Goal: Information Seeking & Learning: Learn about a topic

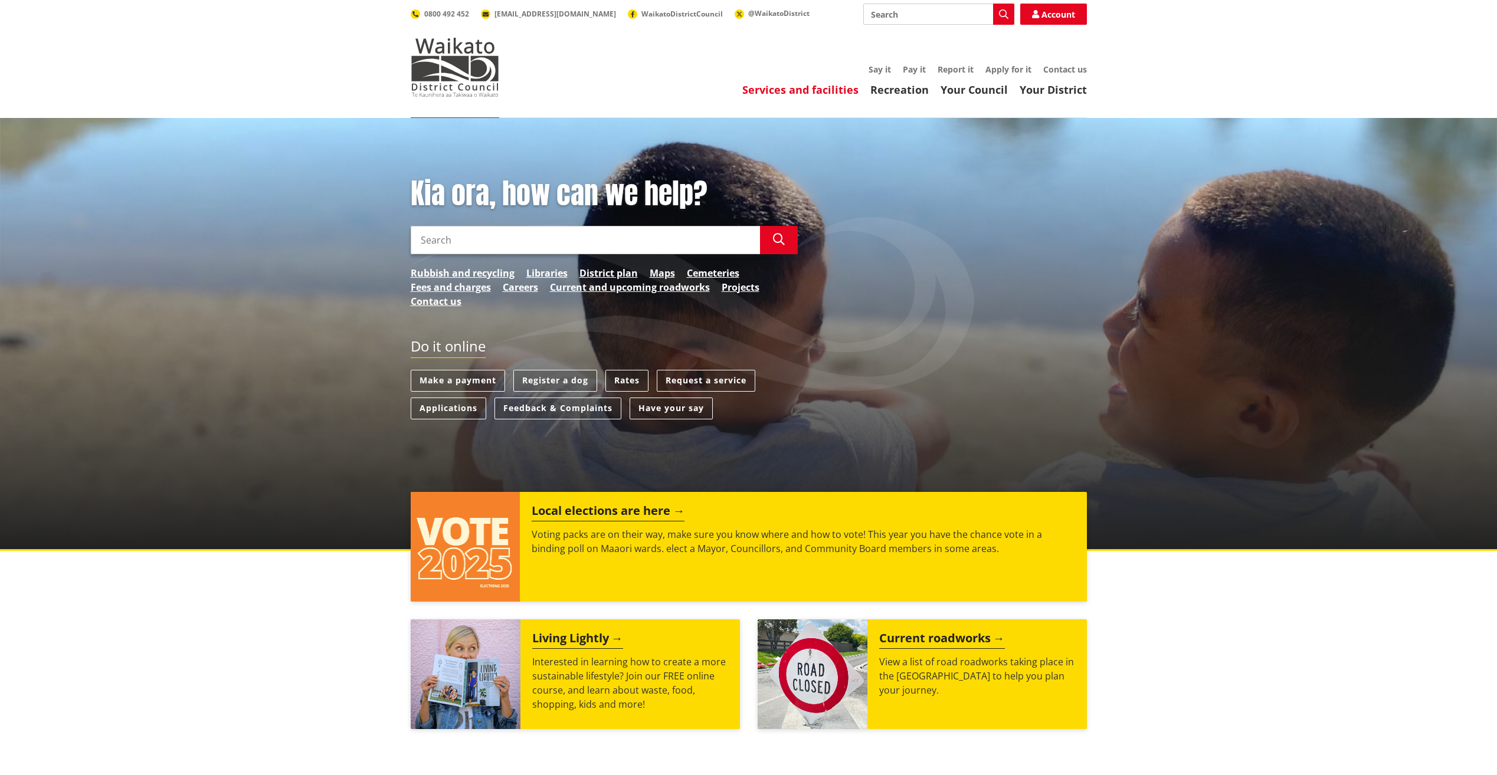
click at [812, 89] on link "Services and facilities" at bounding box center [800, 90] width 116 height 14
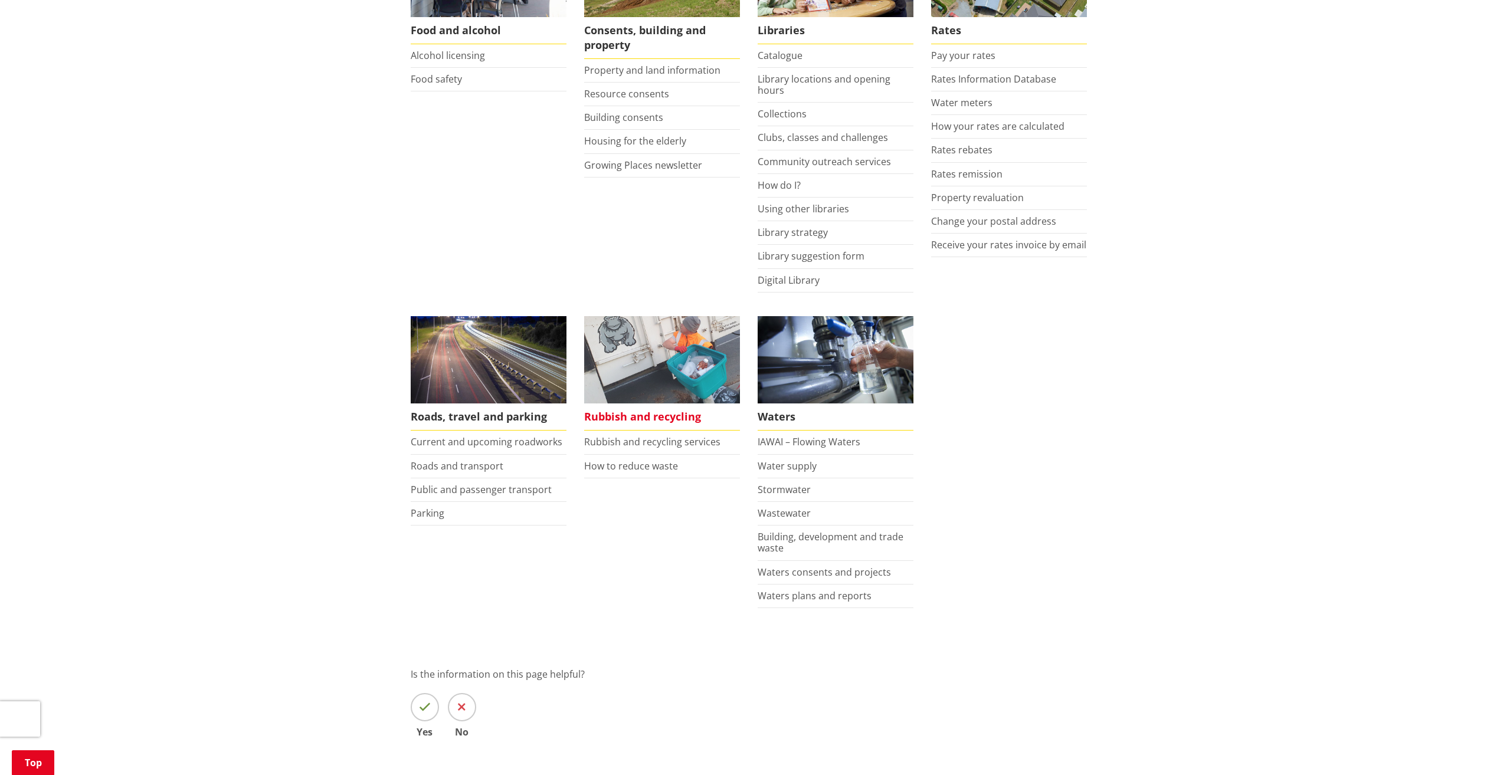
scroll to position [590, 0]
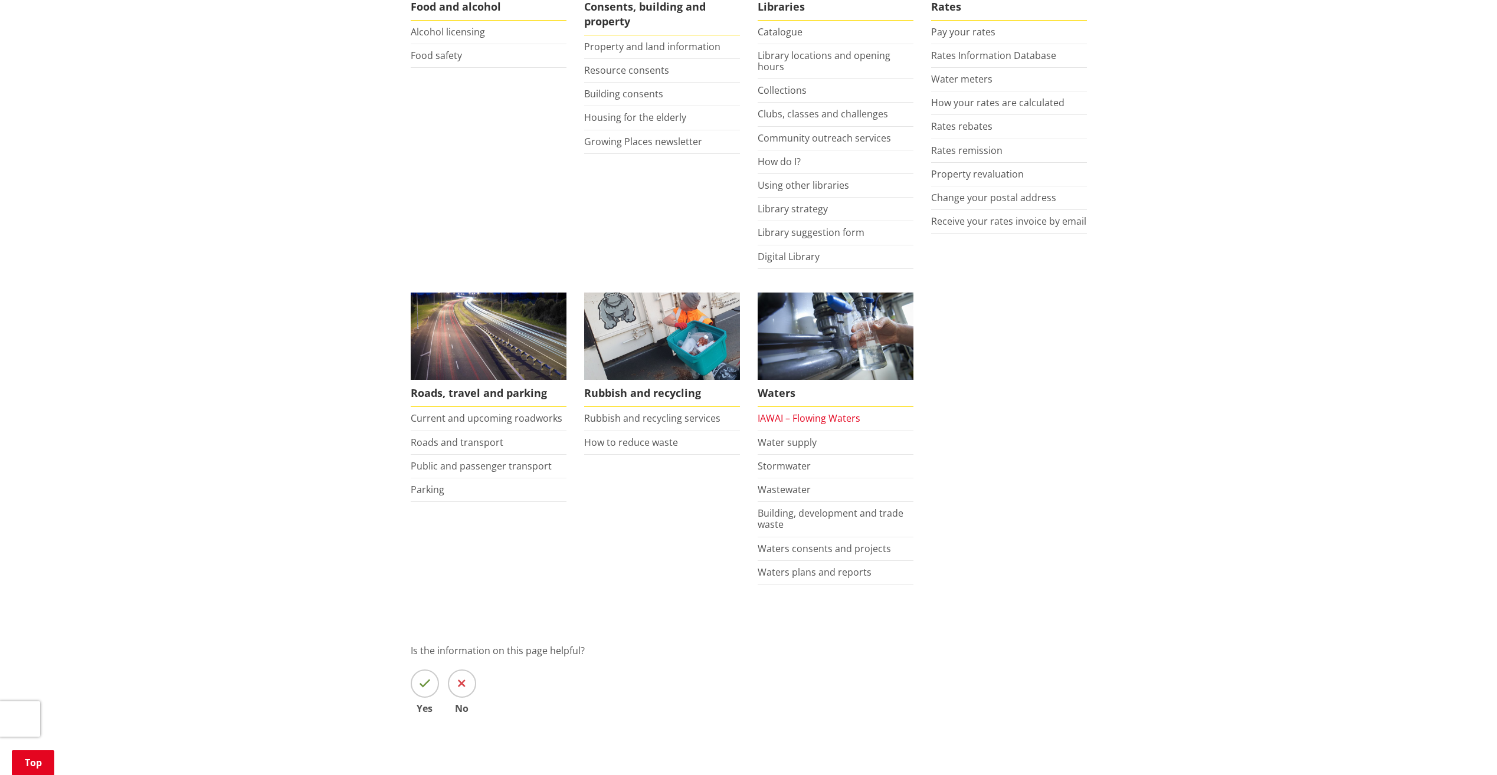
click at [798, 421] on link "IAWAI – Flowing Waters" at bounding box center [809, 418] width 103 height 13
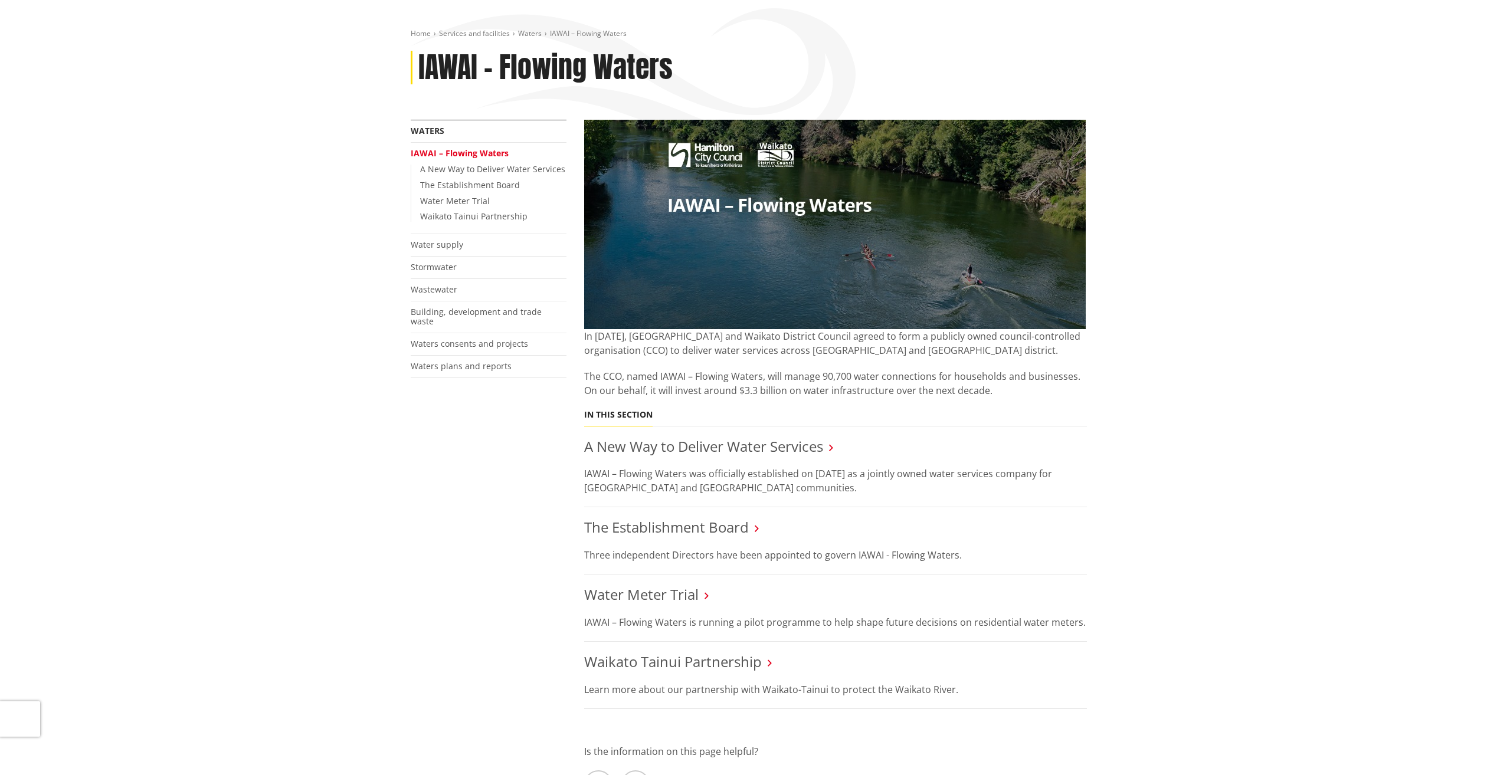
scroll to position [118, 0]
click at [650, 452] on link "A New Way to Deliver Water Services" at bounding box center [703, 446] width 239 height 19
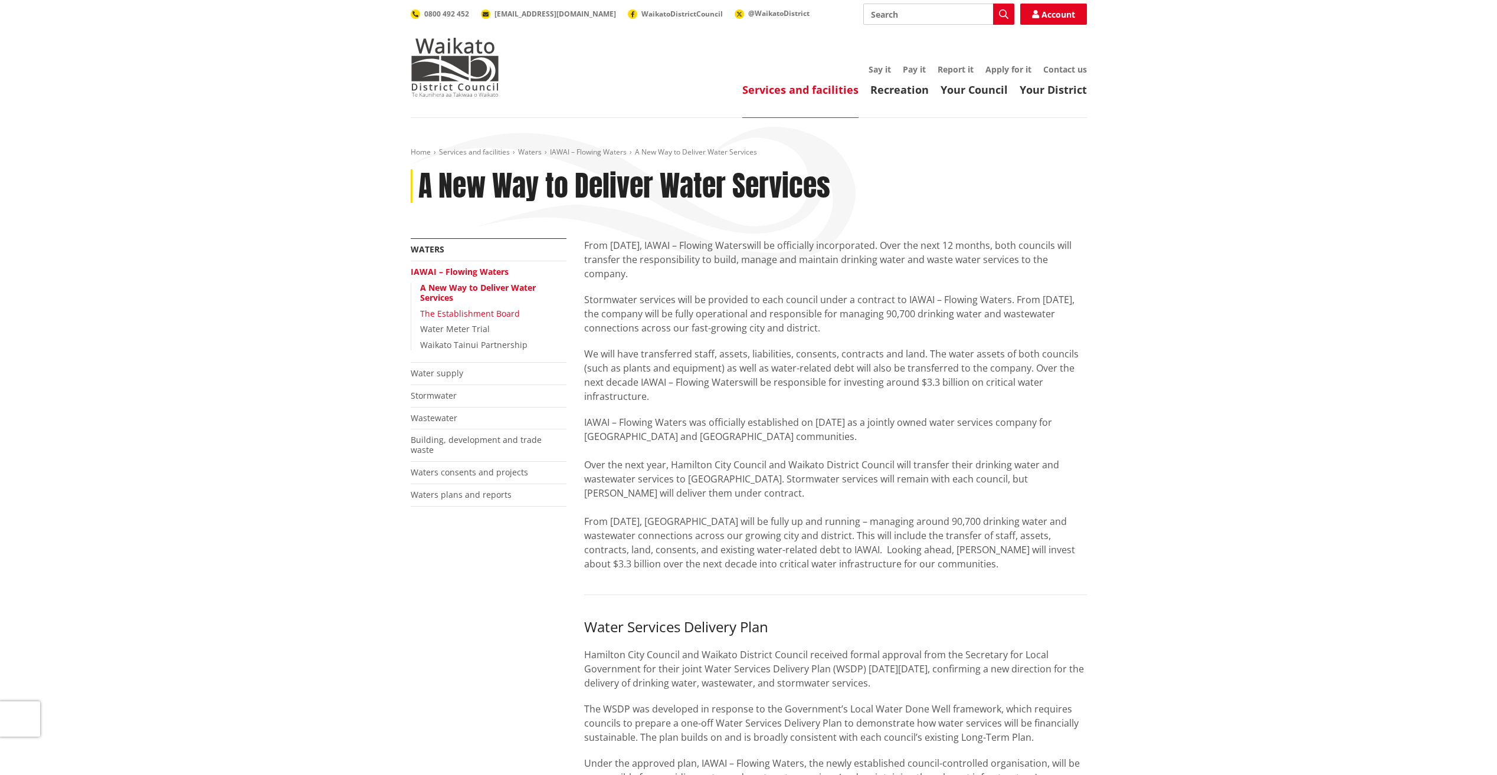
click at [441, 316] on link "The Establishment Board" at bounding box center [470, 313] width 100 height 11
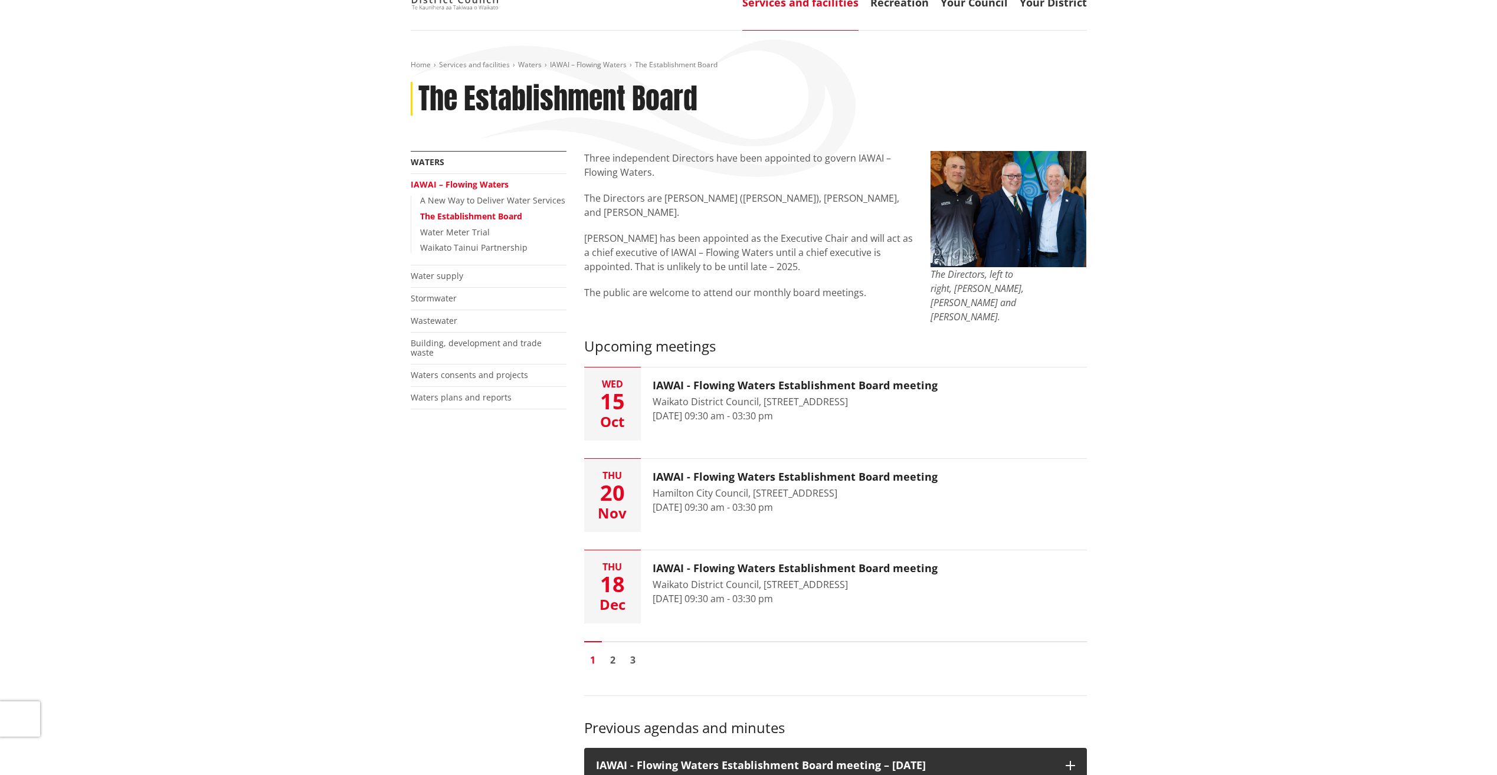
scroll to position [59, 0]
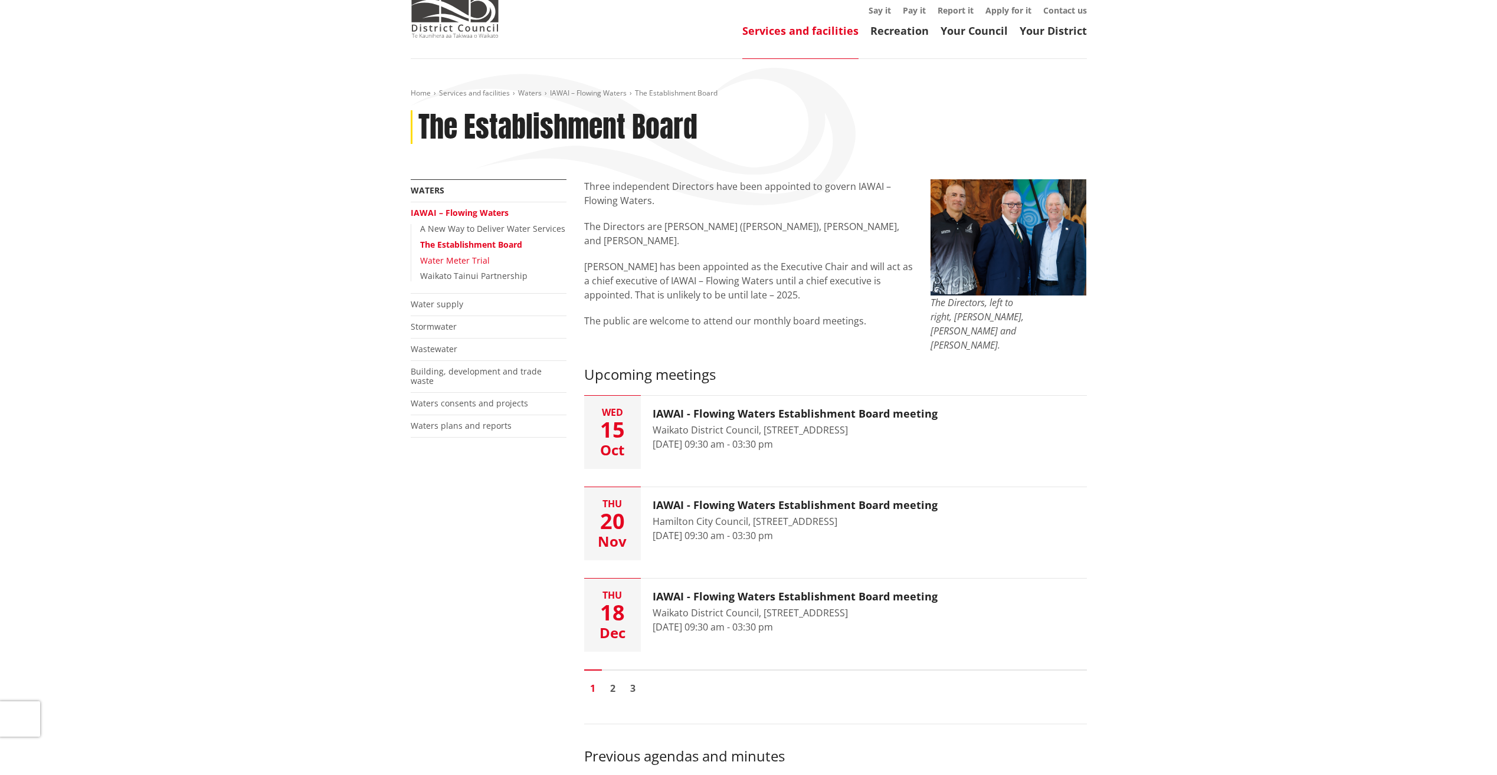
click at [441, 260] on link "Water Meter Trial" at bounding box center [455, 260] width 70 height 11
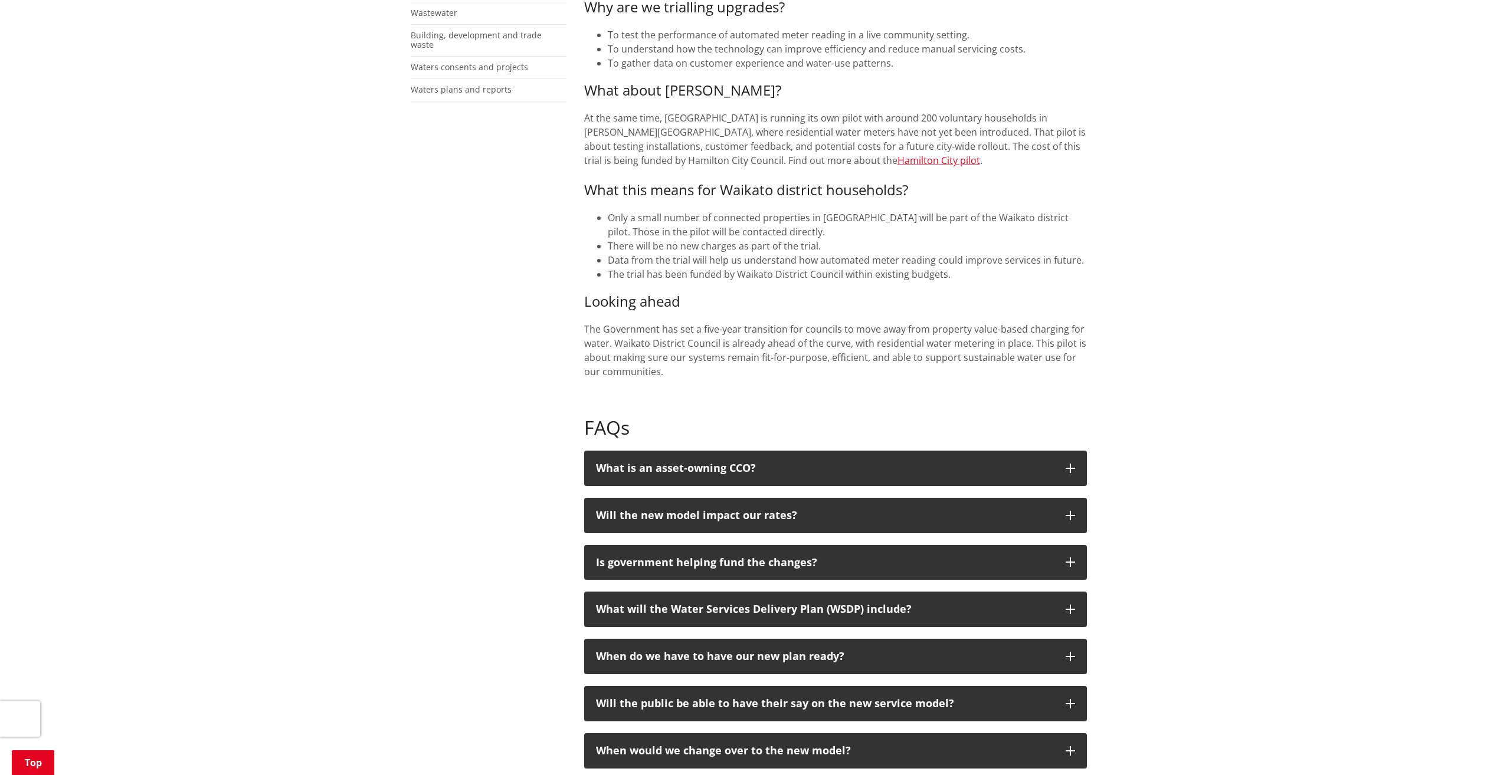
scroll to position [472, 0]
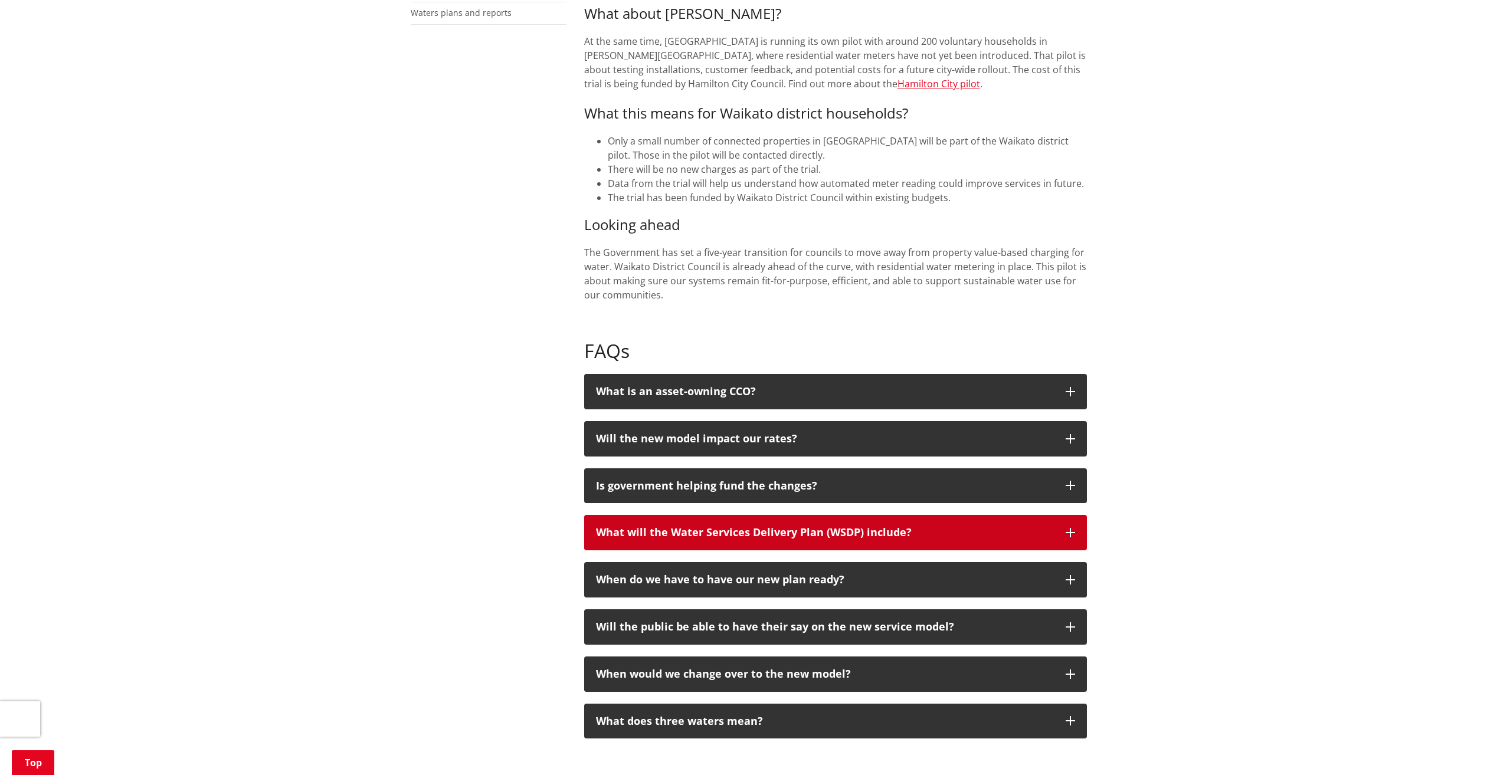
click at [974, 527] on div "What will the Water Services Delivery Plan (WSDP) include?" at bounding box center [825, 533] width 458 height 12
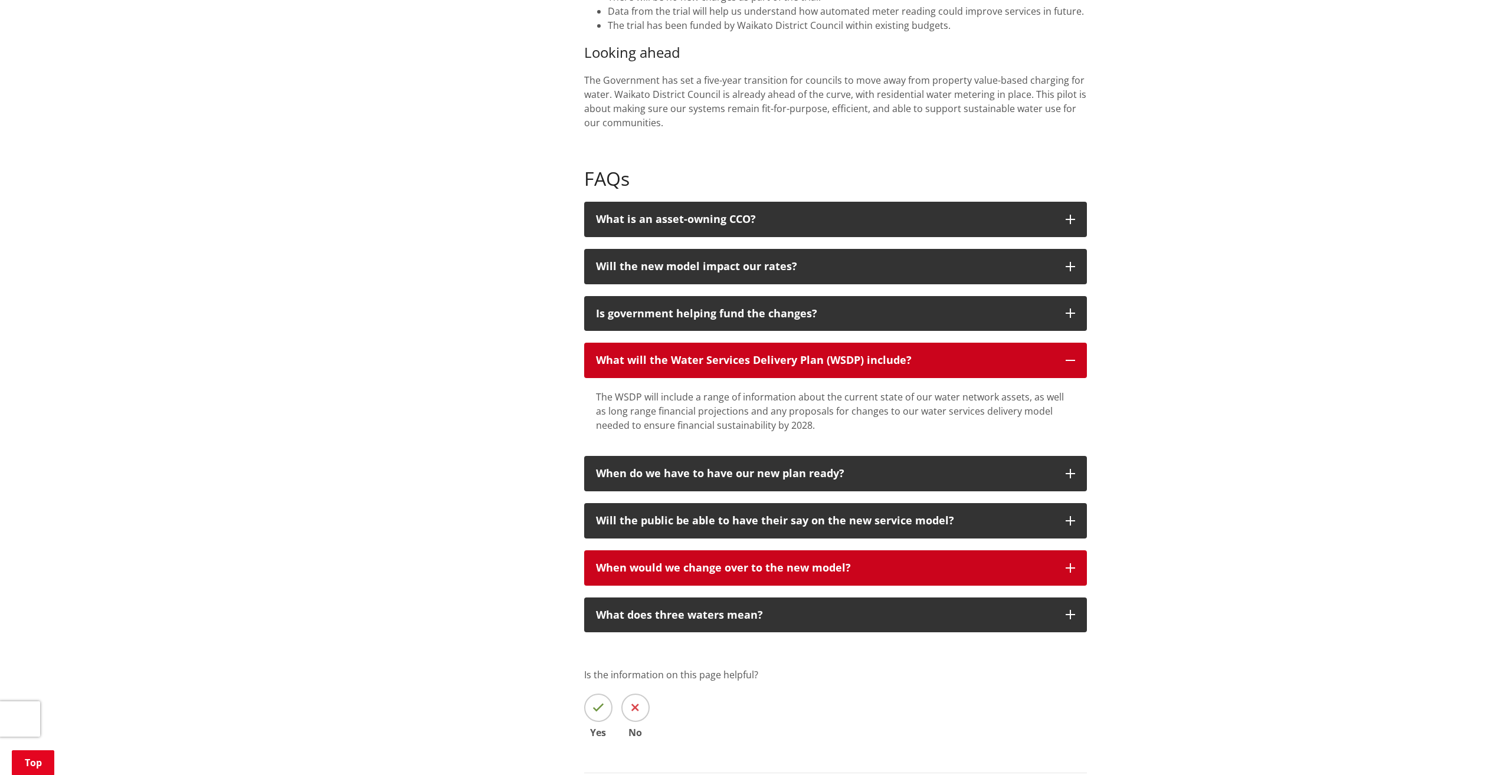
scroll to position [649, 0]
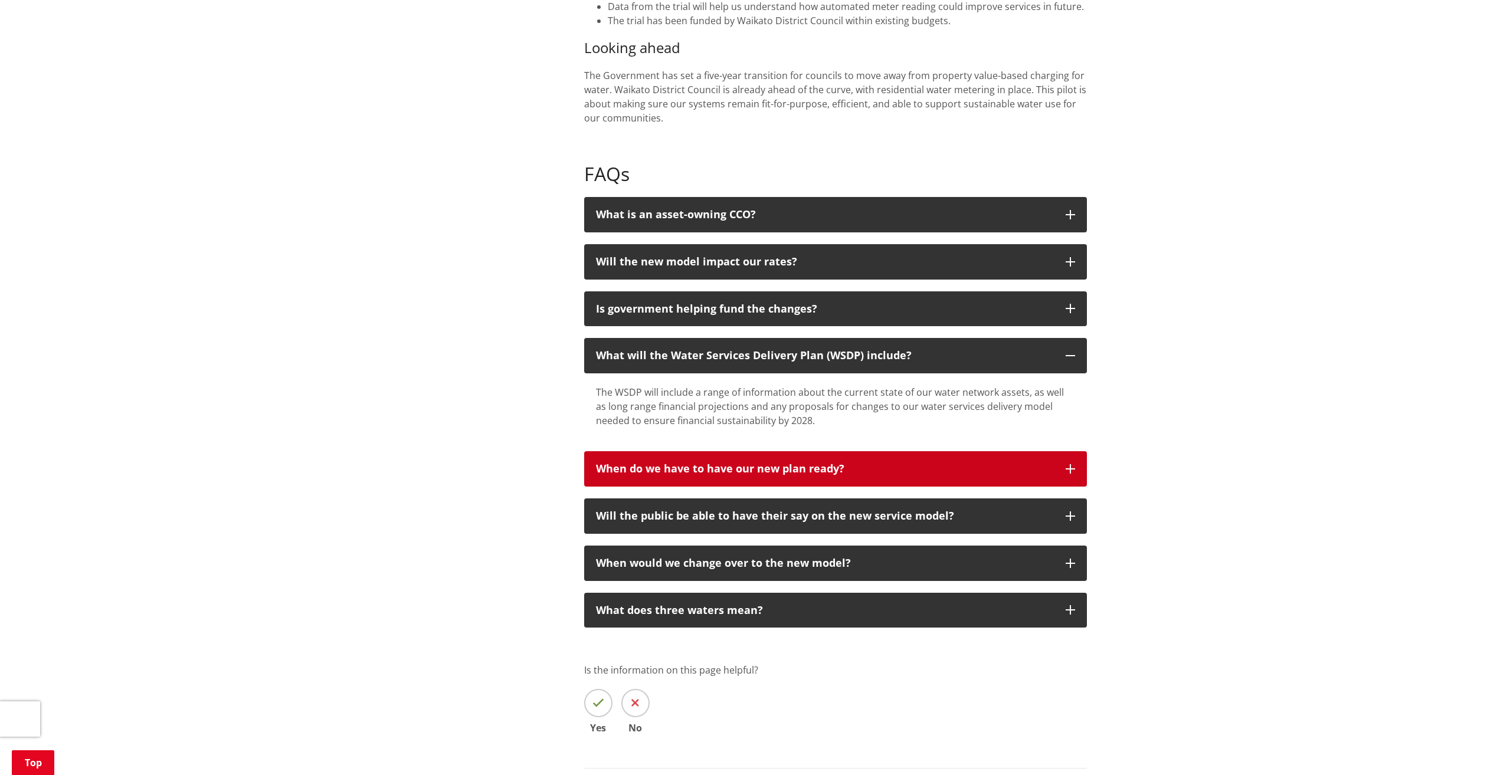
click at [838, 470] on div "When do we have to have our new plan ready?" at bounding box center [825, 469] width 458 height 12
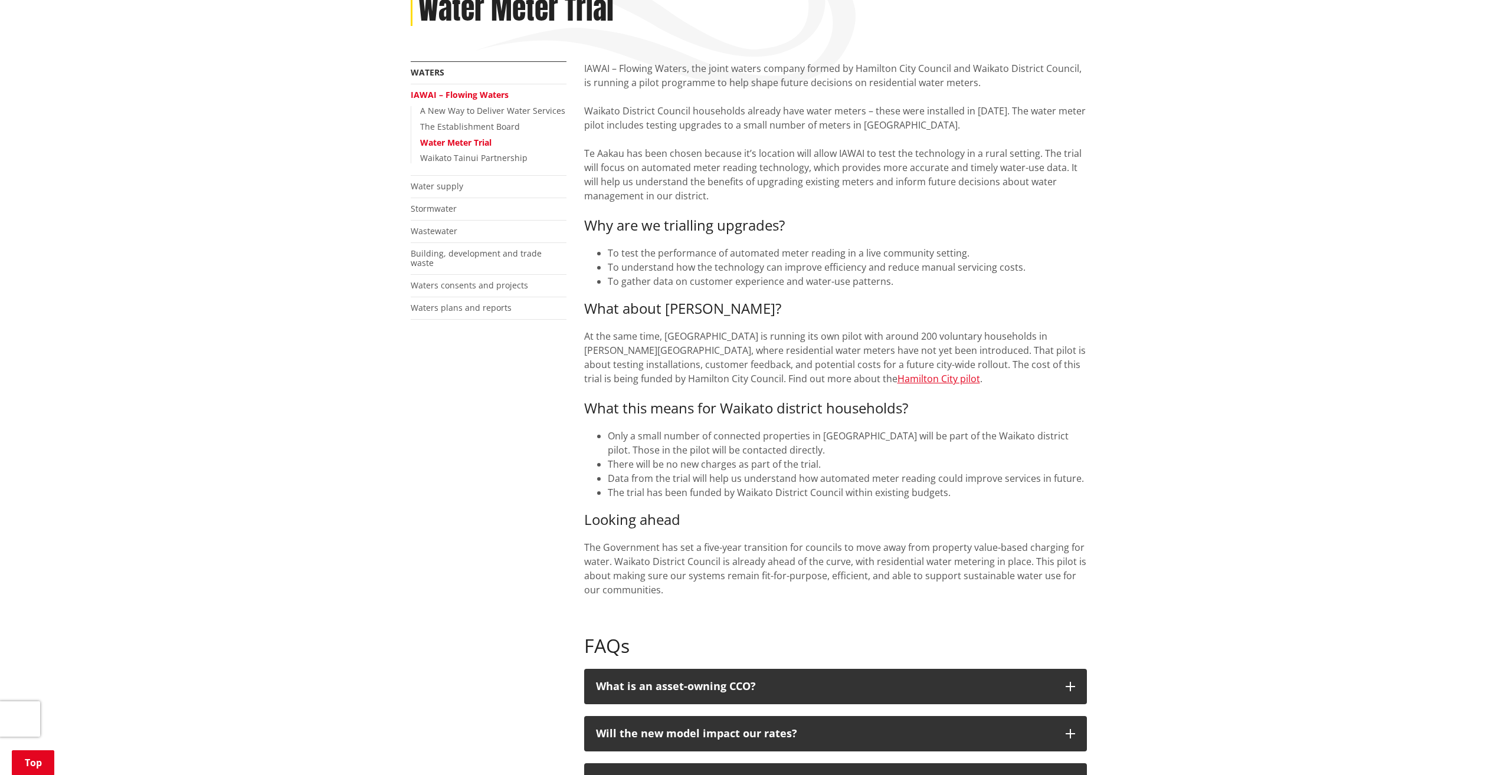
scroll to position [0, 0]
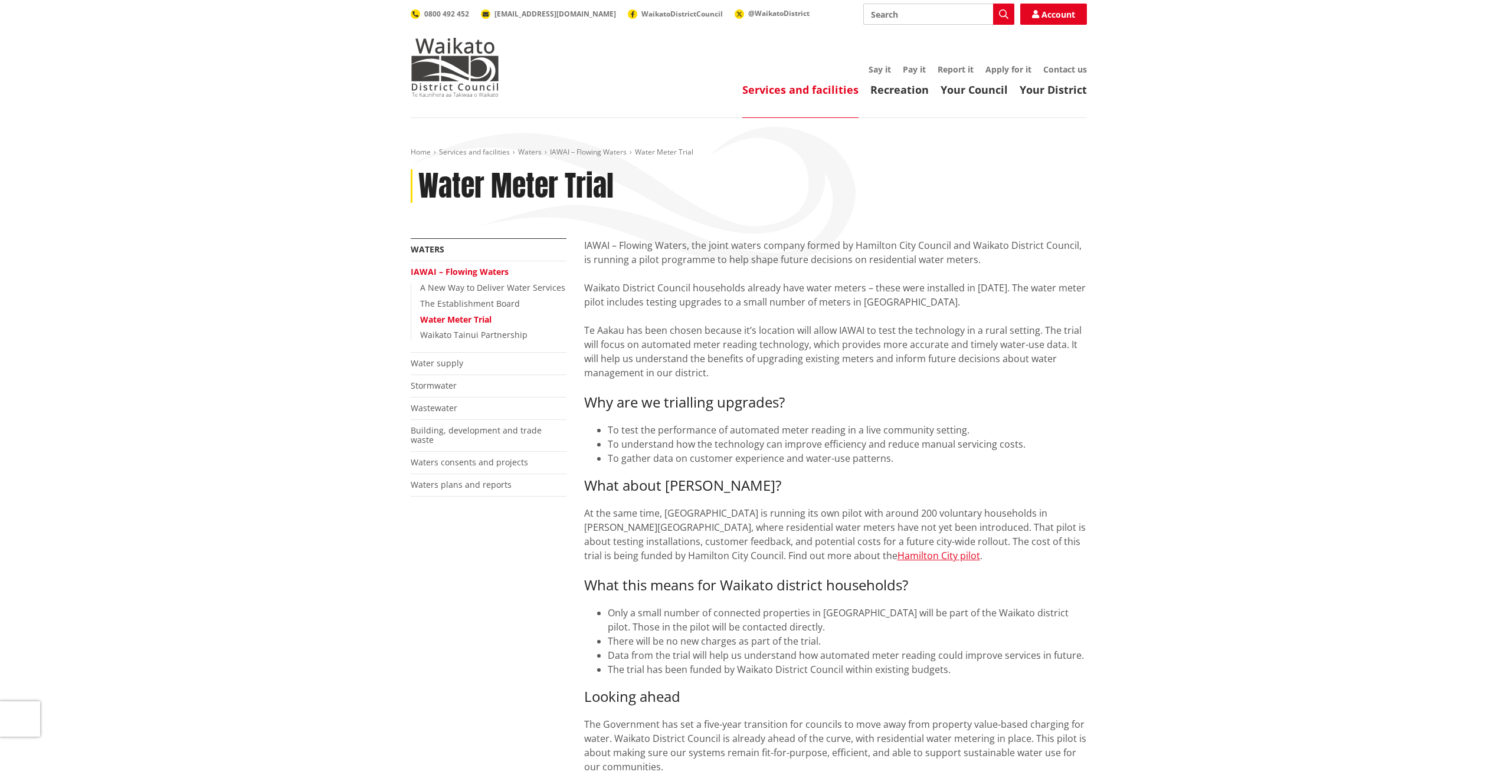
click at [484, 273] on link "IAWAI – Flowing Waters" at bounding box center [460, 271] width 98 height 11
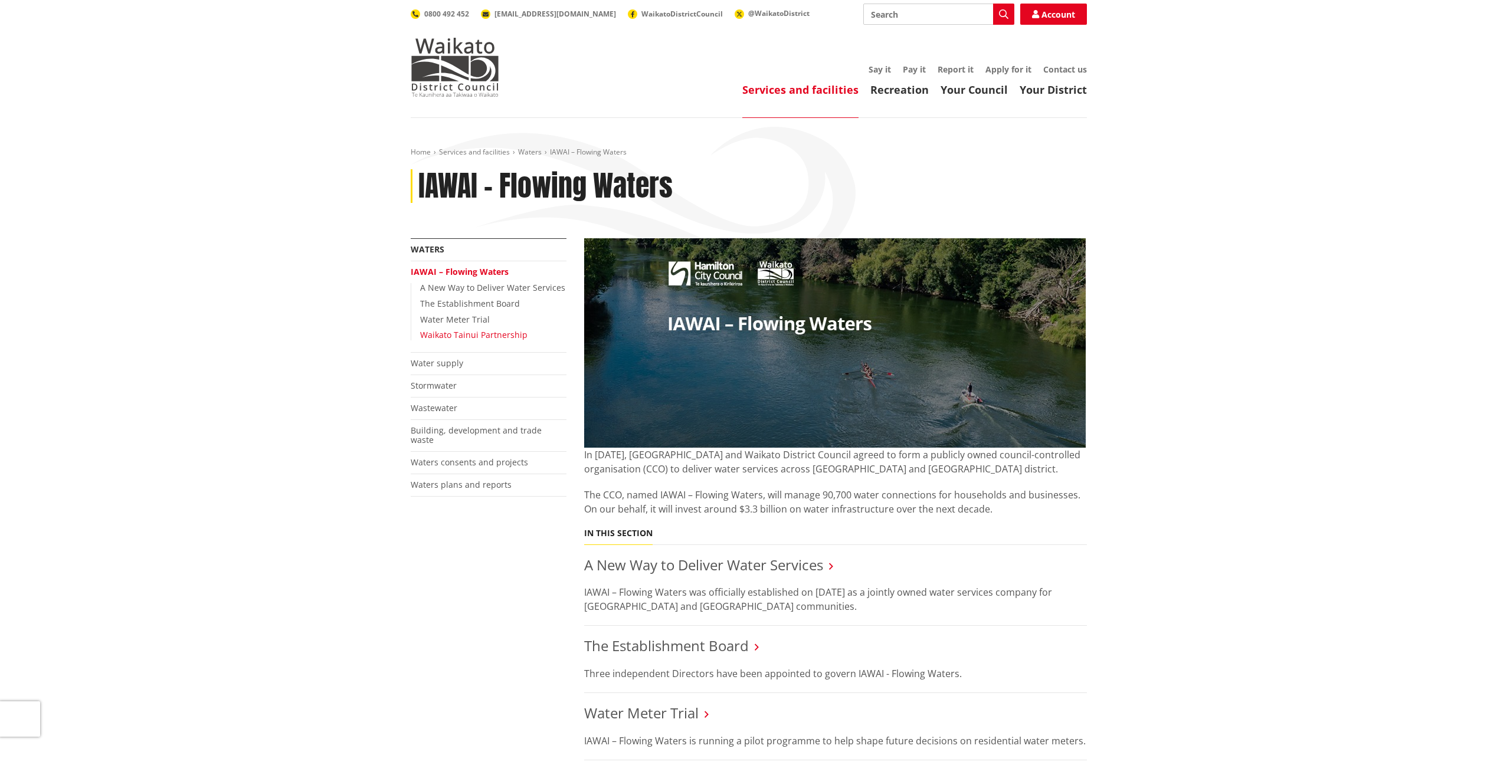
click at [440, 334] on link "Waikato Tainui Partnership" at bounding box center [473, 334] width 107 height 11
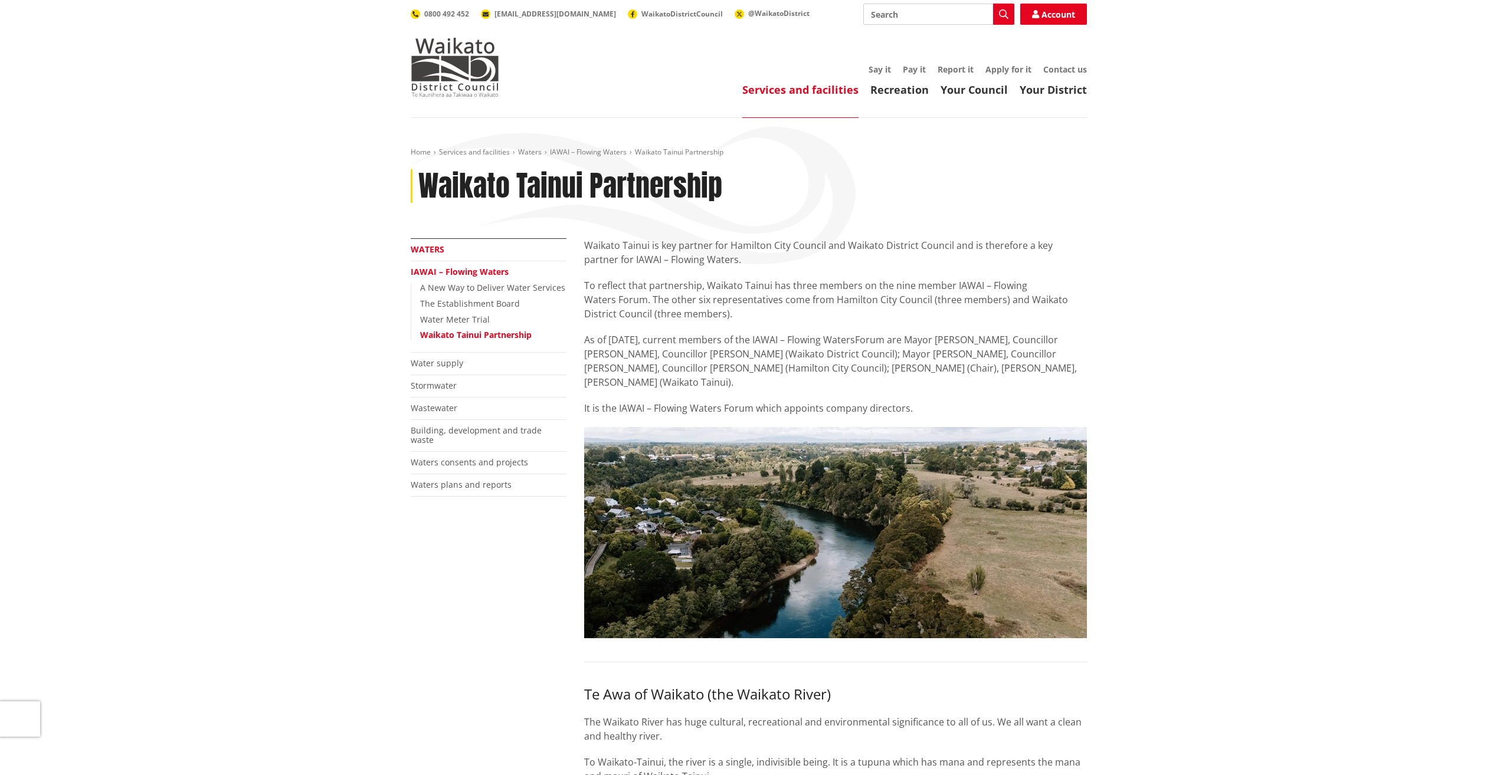
click at [428, 245] on link "Waters" at bounding box center [428, 249] width 34 height 11
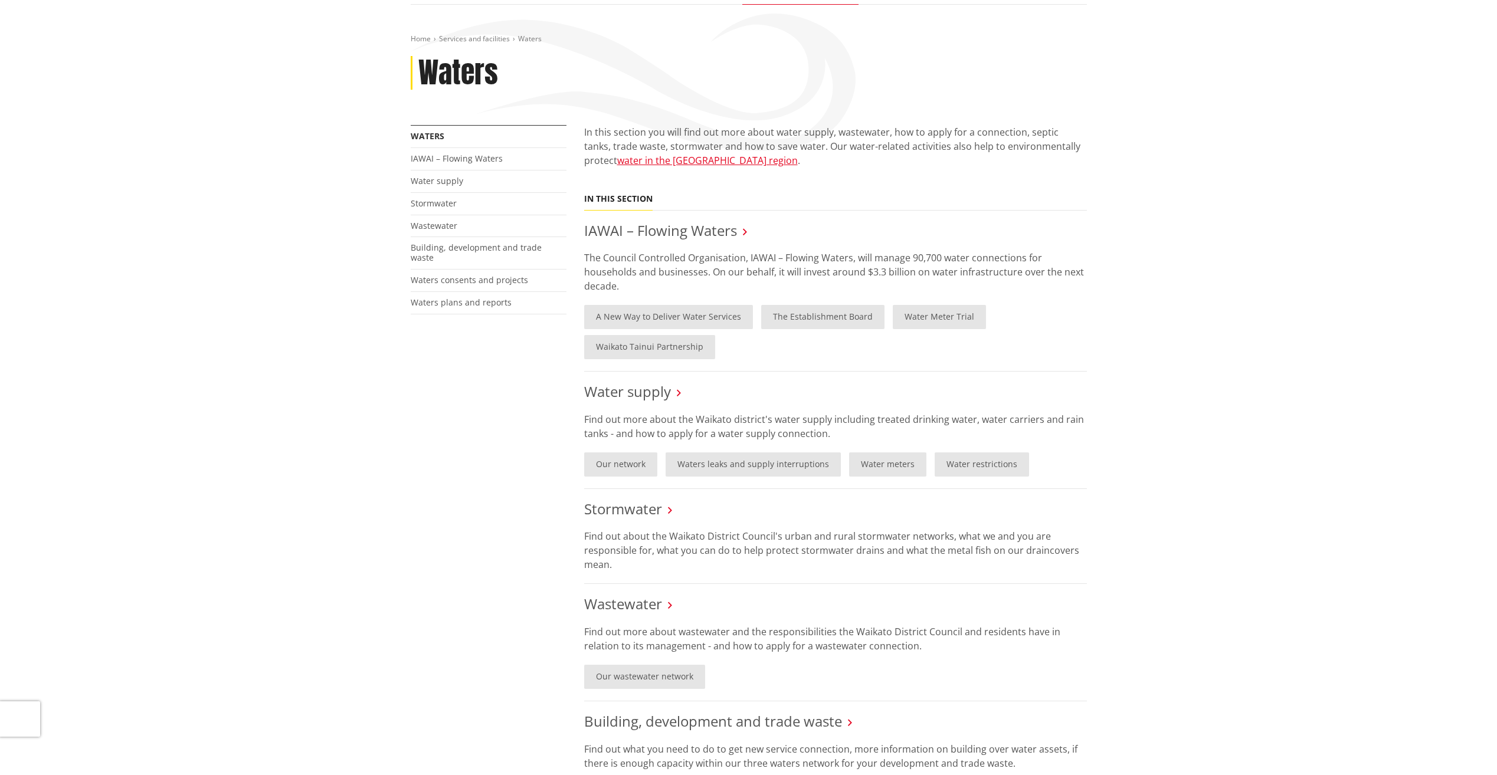
scroll to position [118, 0]
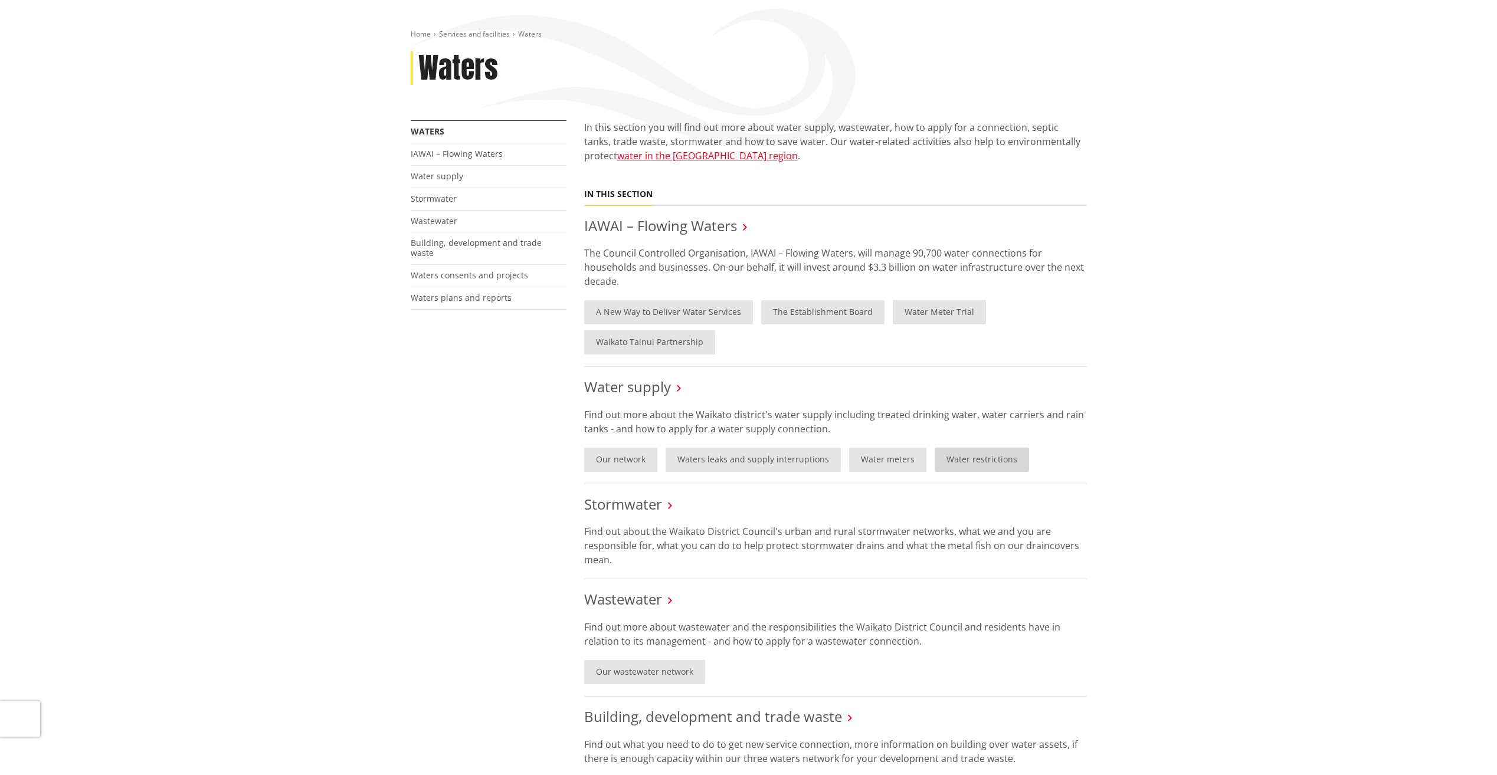
click at [974, 462] on link "Water restrictions" at bounding box center [982, 460] width 94 height 24
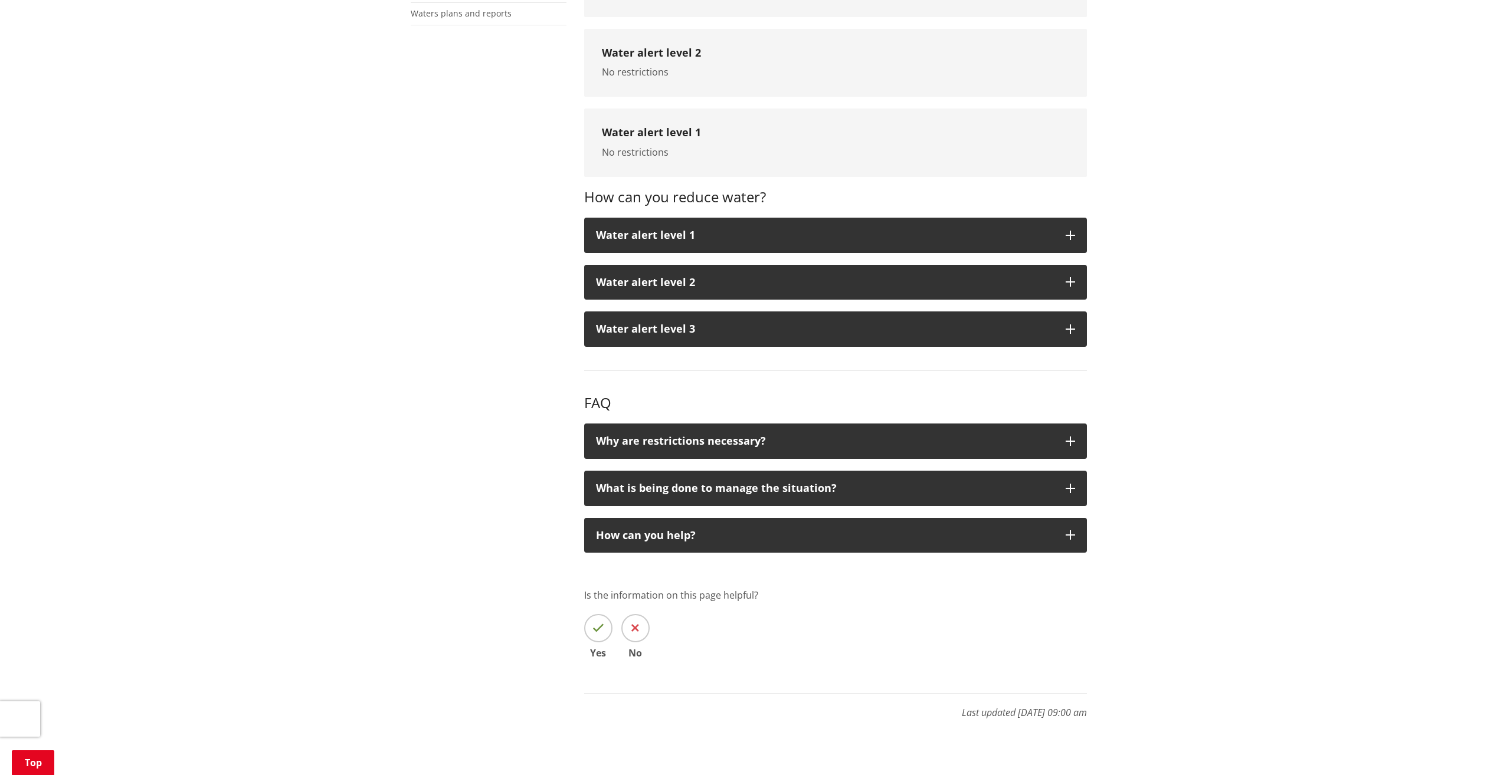
scroll to position [531, 0]
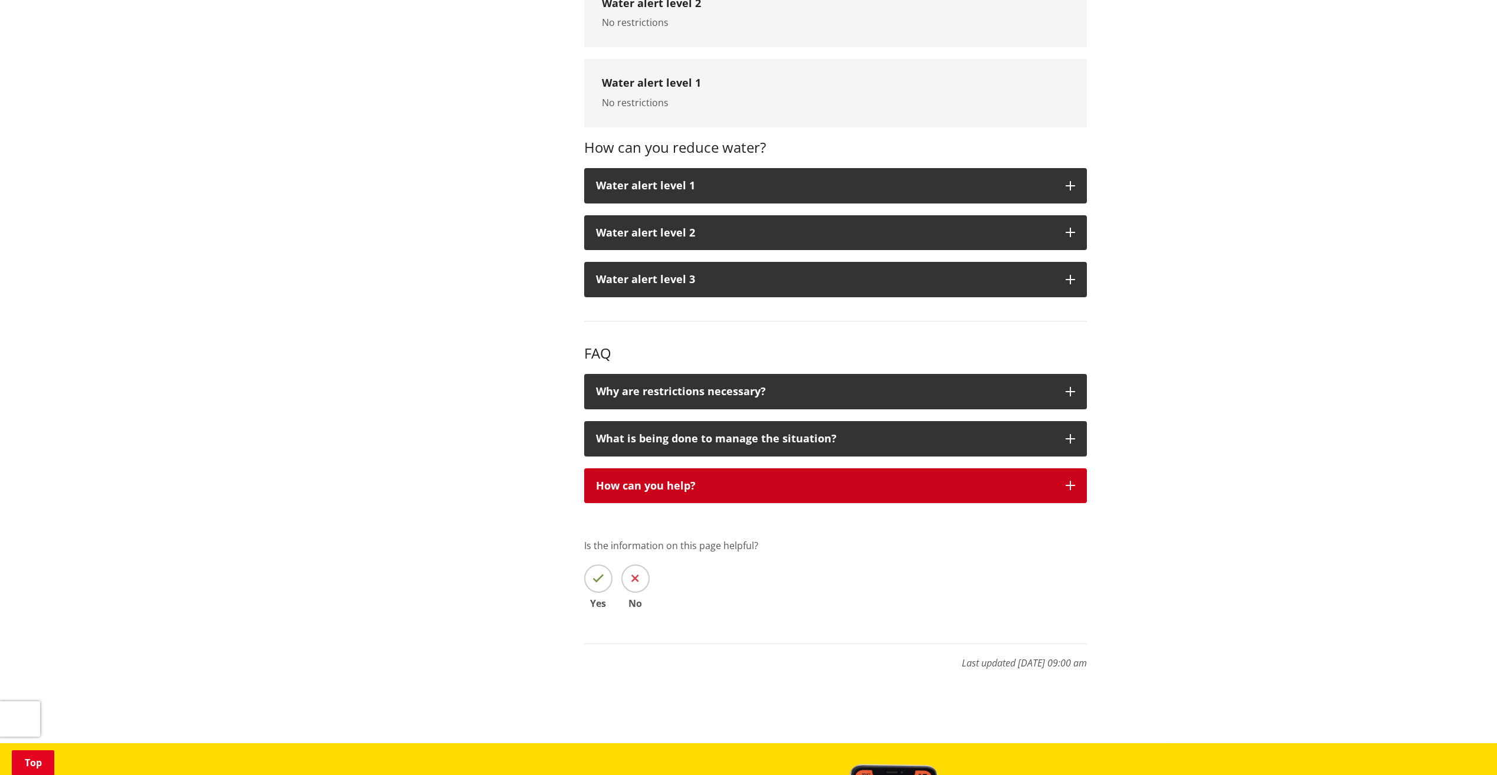
click at [724, 480] on div "How can you help?" at bounding box center [825, 486] width 458 height 12
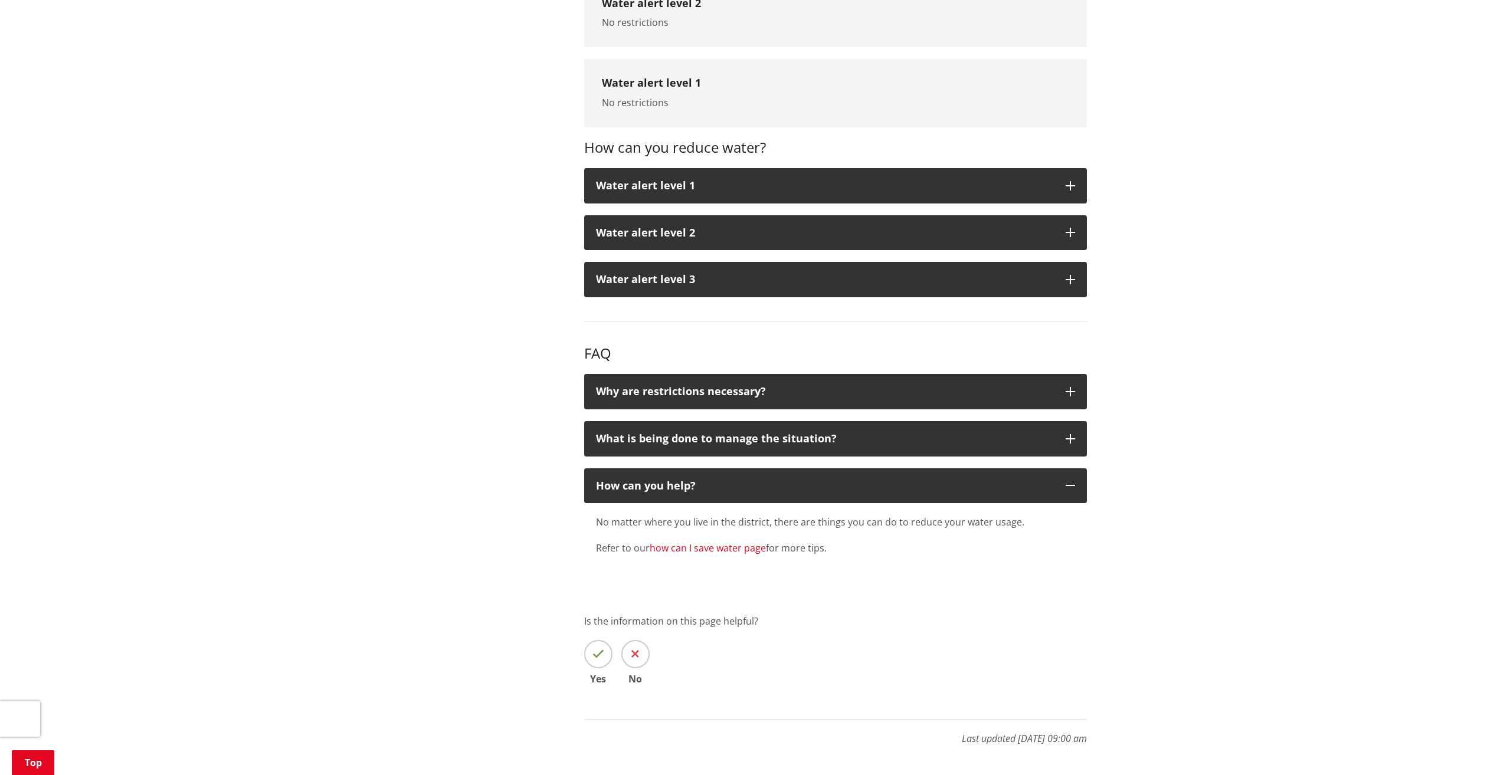
click at [713, 542] on link "how can I save water page" at bounding box center [708, 548] width 116 height 13
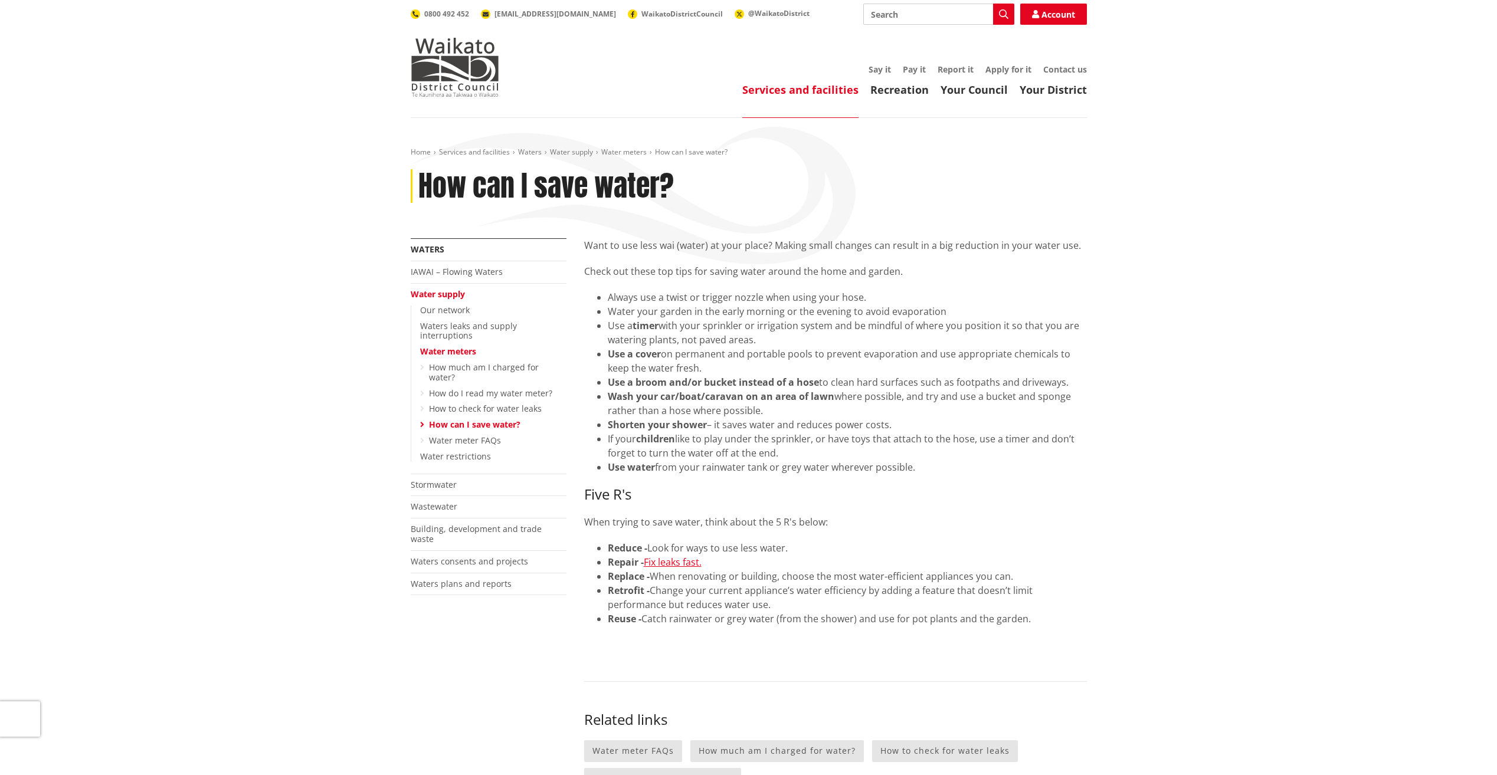
click at [676, 392] on strong "Wash your car/boat/caravan on an area of lawn" at bounding box center [721, 396] width 227 height 13
click at [785, 427] on li "Shorten your shower – it saves water and reduces power costs." at bounding box center [847, 425] width 479 height 14
click at [686, 452] on li "If your children like to play under the sprinkler, or have toys that attach to …" at bounding box center [847, 446] width 479 height 28
